Goal: Transaction & Acquisition: Book appointment/travel/reservation

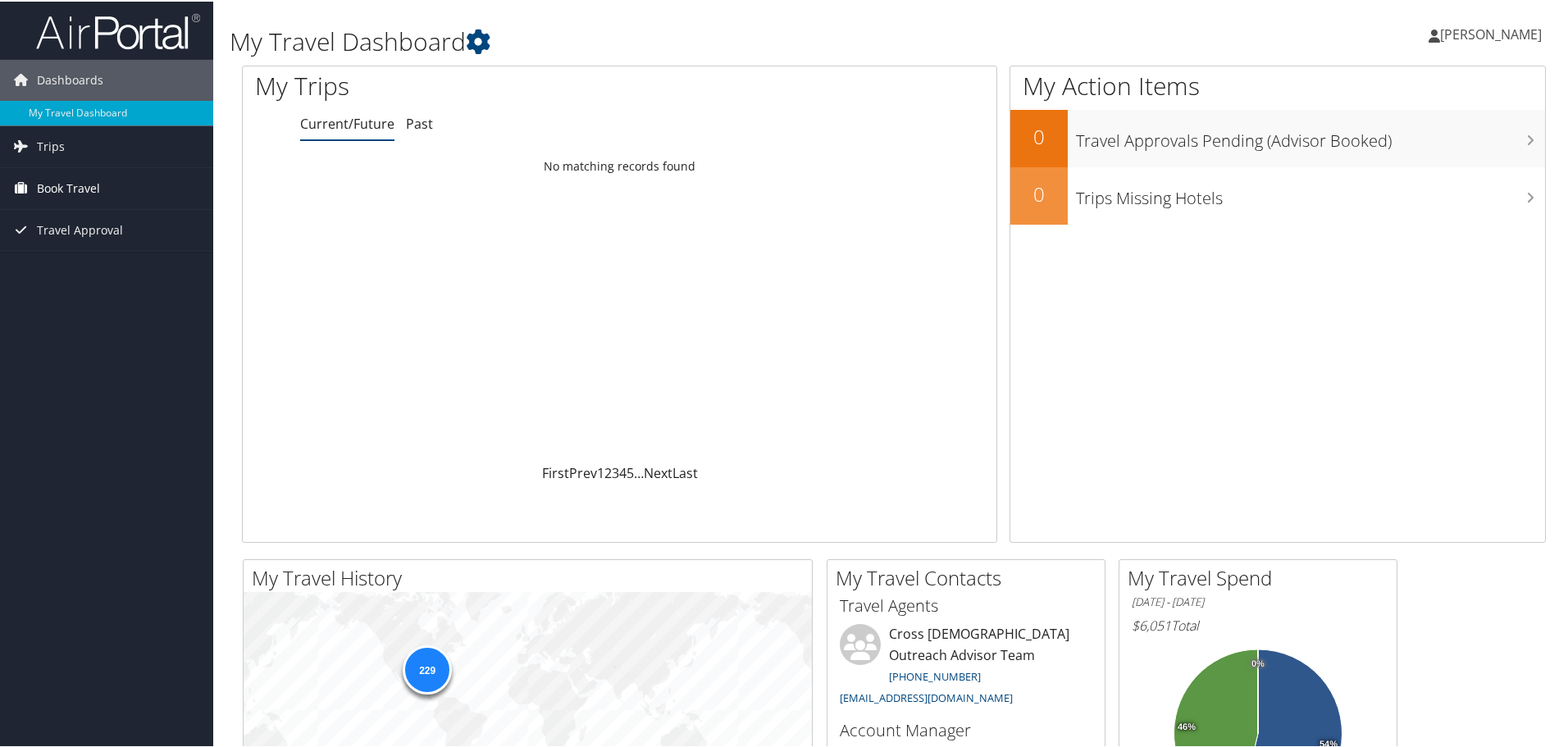
click at [65, 189] on span "Book Travel" at bounding box center [69, 187] width 63 height 41
click at [67, 265] on link "Book/Manage Online Trips" at bounding box center [107, 268] width 213 height 25
